Goal: Task Accomplishment & Management: Manage account settings

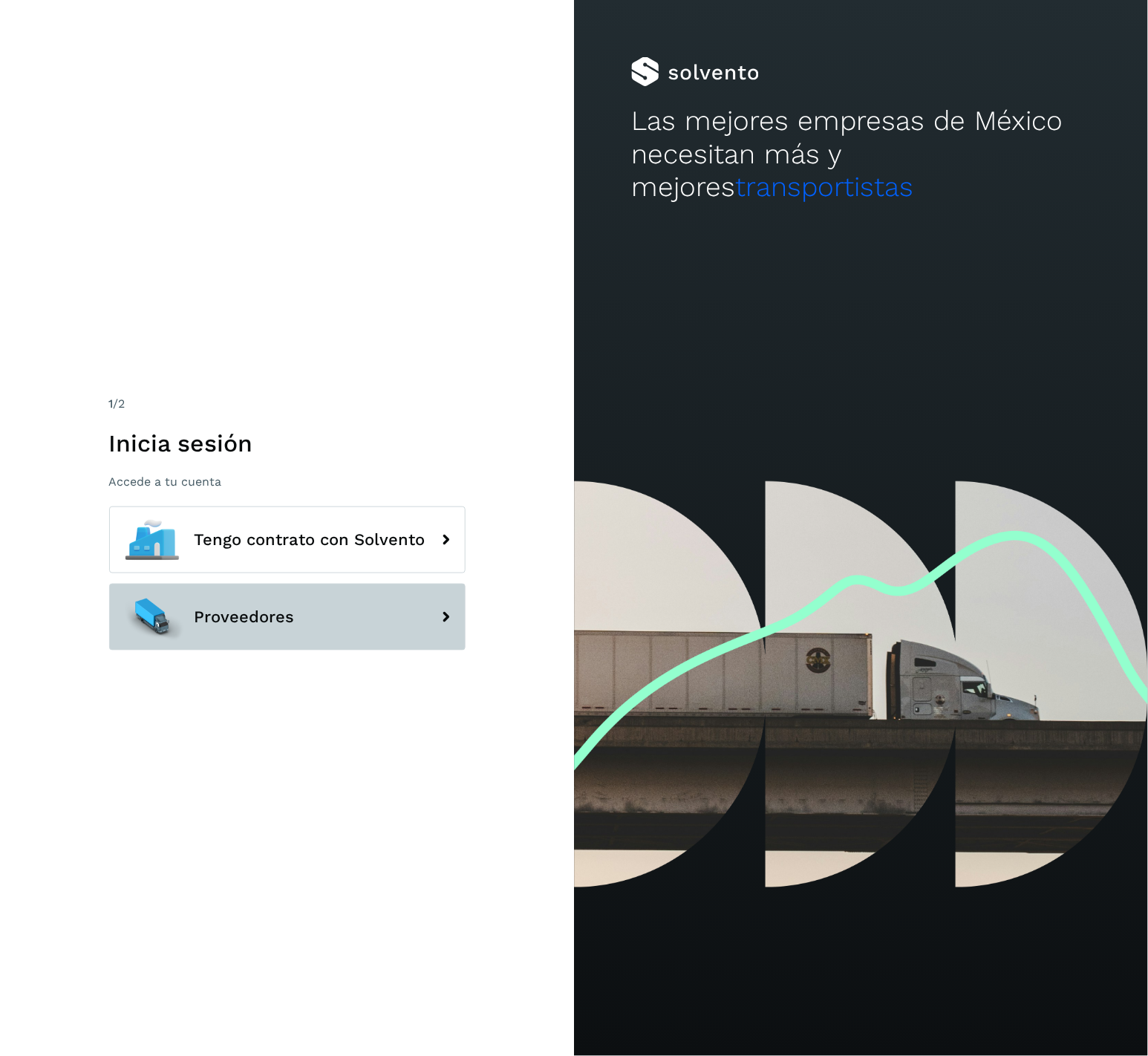
click at [254, 615] on span "Proveedores" at bounding box center [244, 617] width 101 height 18
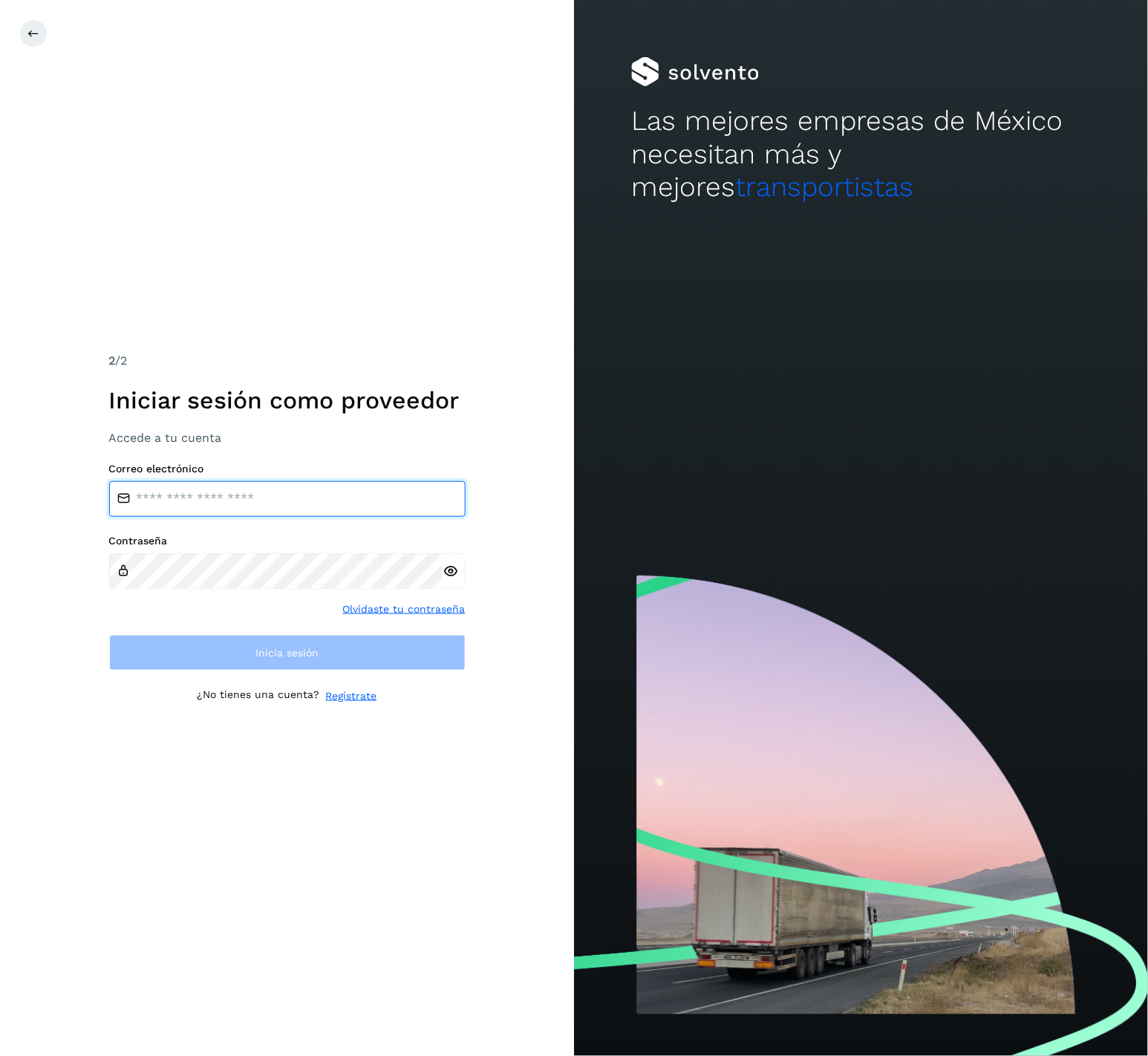
type input "**********"
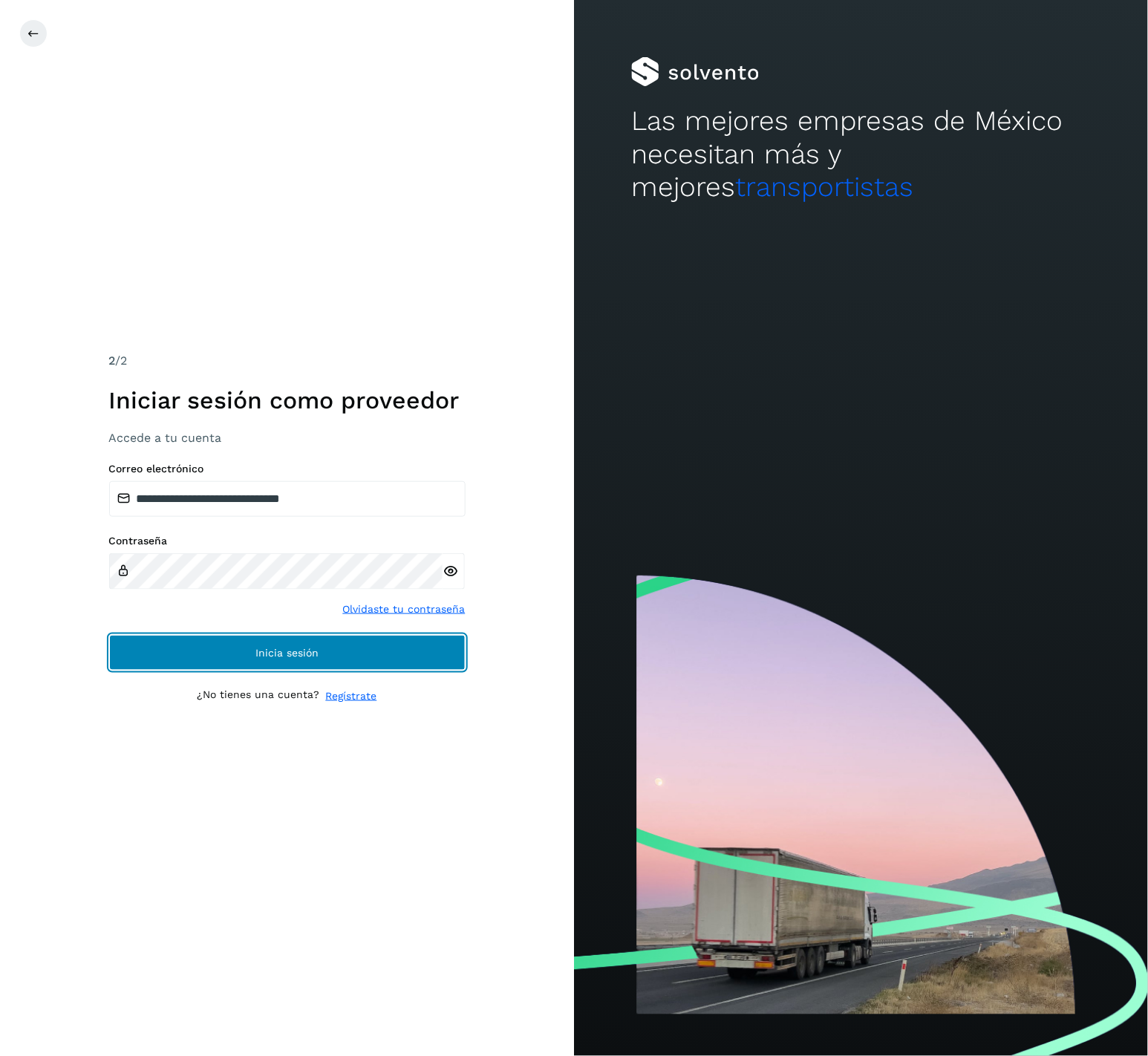
click at [393, 659] on button "Inicia sesión" at bounding box center [287, 653] width 357 height 36
click at [356, 651] on button "Inicia sesión" at bounding box center [287, 653] width 357 height 36
click at [322, 663] on button "Inicia sesión" at bounding box center [287, 653] width 357 height 36
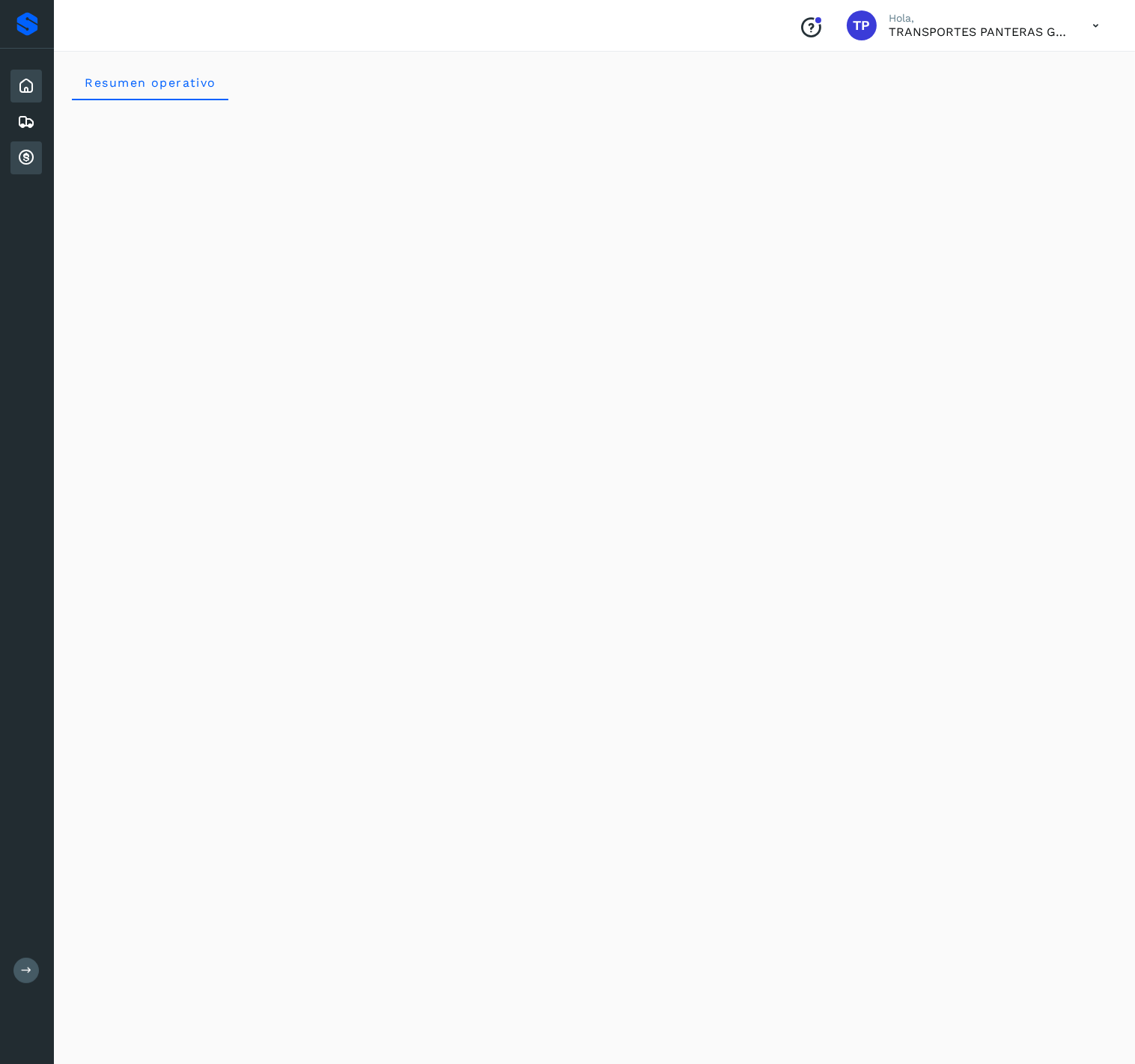
click at [31, 158] on icon at bounding box center [26, 157] width 18 height 18
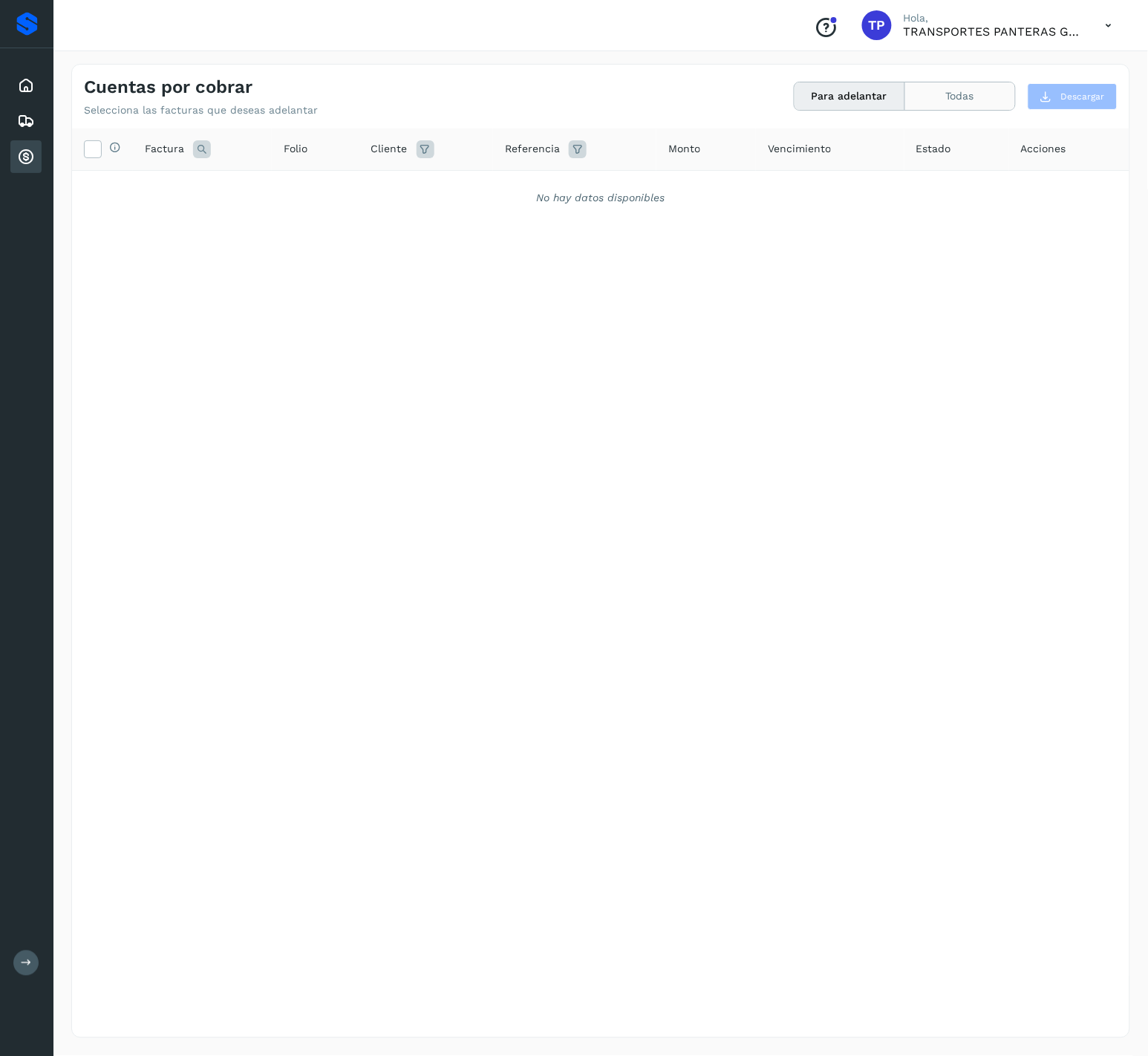
click at [988, 102] on button "Todas" at bounding box center [960, 96] width 110 height 28
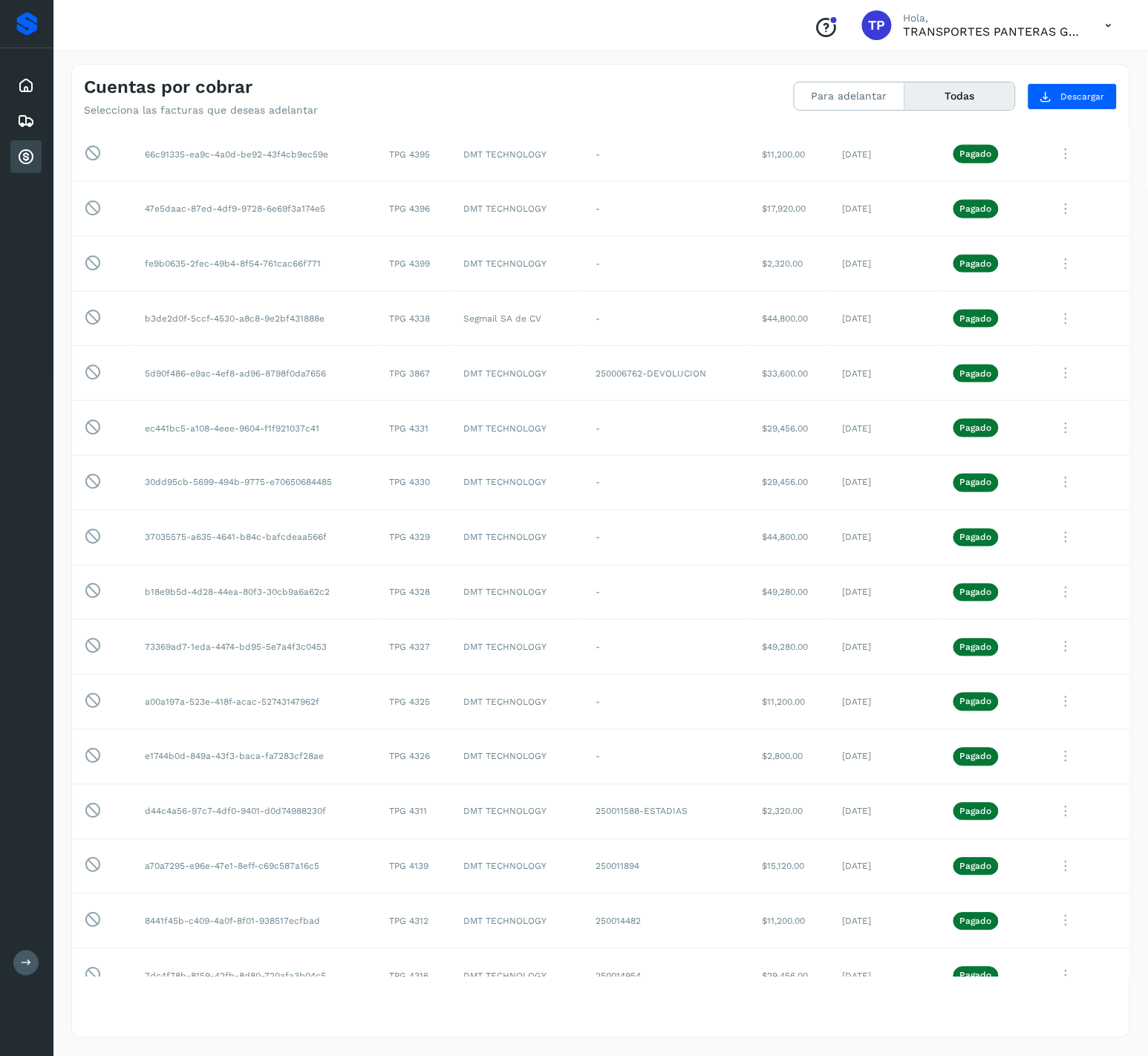
scroll to position [441, 0]
